Goal: Transaction & Acquisition: Book appointment/travel/reservation

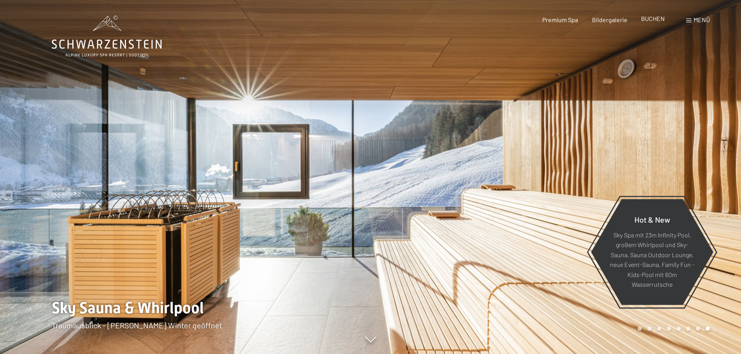
click at [649, 19] on span "BUCHEN" at bounding box center [653, 18] width 24 height 7
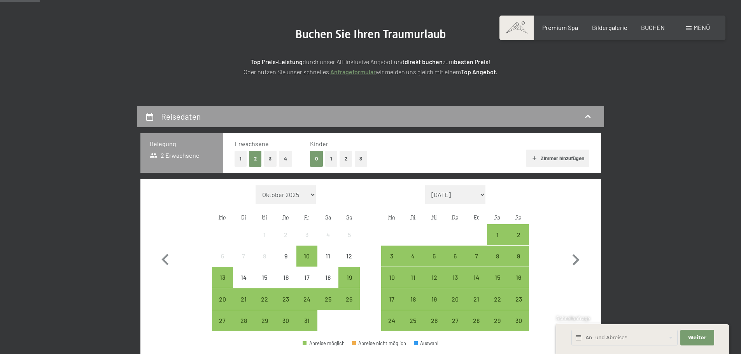
scroll to position [156, 0]
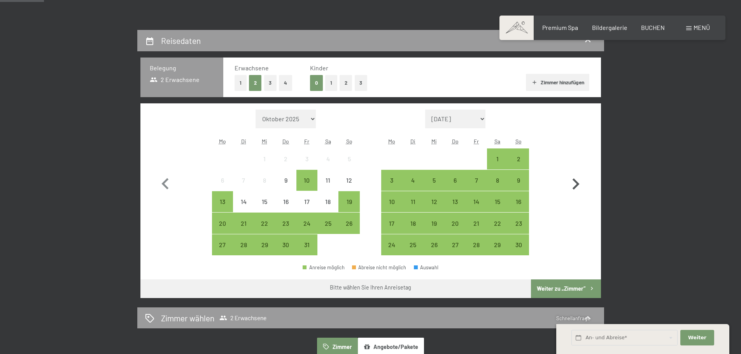
click at [574, 181] on icon "button" at bounding box center [576, 184] width 23 height 23
select select "2025-11-01"
select select "2025-12-01"
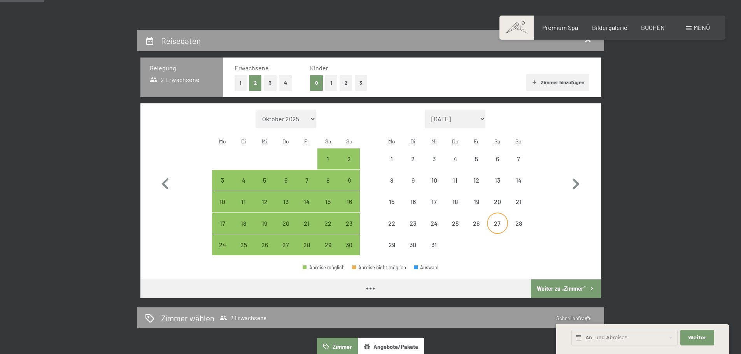
select select "2025-11-01"
select select "2025-12-01"
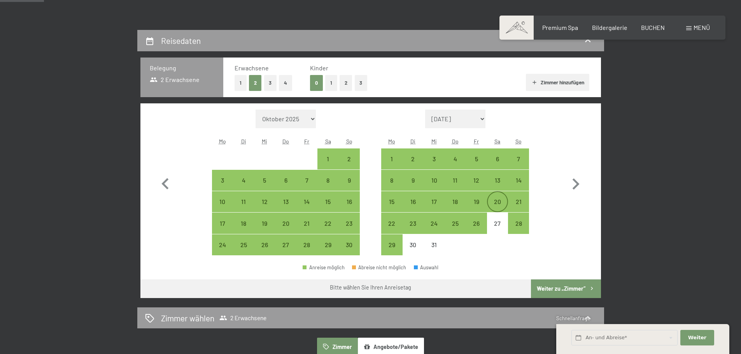
click at [496, 203] on div "20" at bounding box center [497, 208] width 19 height 19
select select "2025-11-01"
select select "2025-12-01"
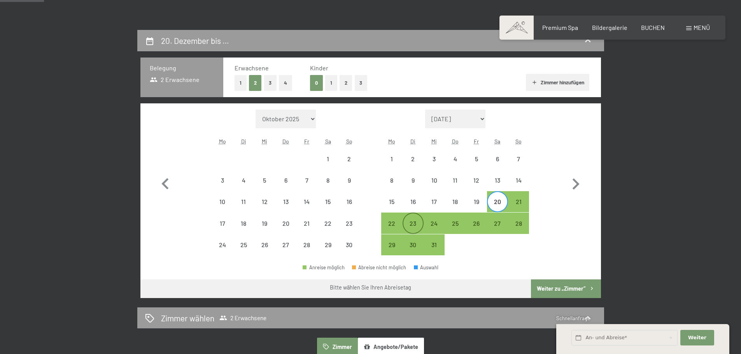
click at [412, 232] on div "23" at bounding box center [413, 230] width 19 height 19
select select "2025-11-01"
select select "2025-12-01"
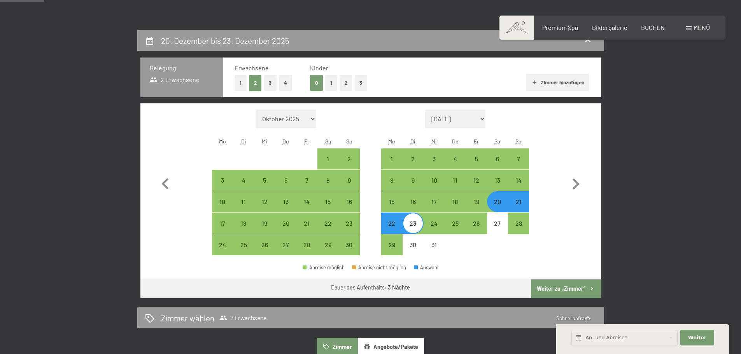
click at [574, 289] on button "Weiter zu „Zimmer“" at bounding box center [566, 289] width 70 height 19
select select "2025-11-01"
select select "2025-12-01"
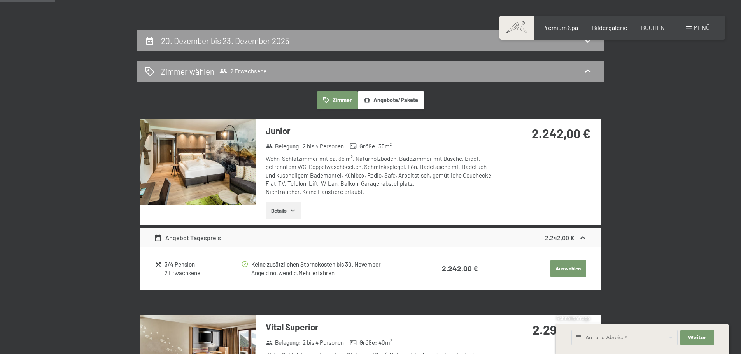
scroll to position [186, 0]
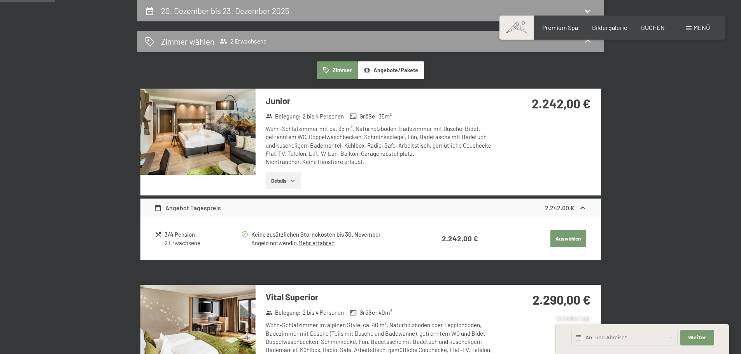
click at [287, 185] on button "Details" at bounding box center [283, 180] width 35 height 17
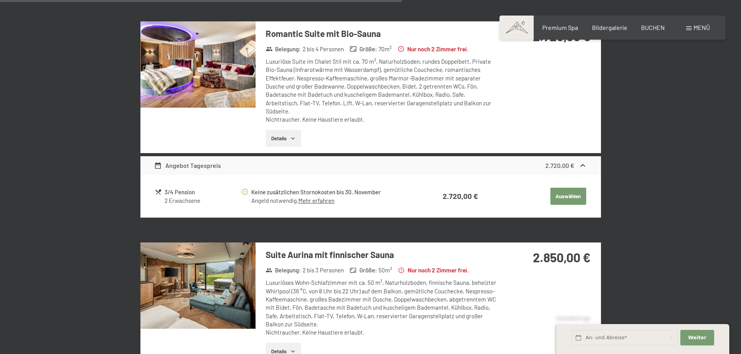
scroll to position [1431, 0]
